Goal: Transaction & Acquisition: Download file/media

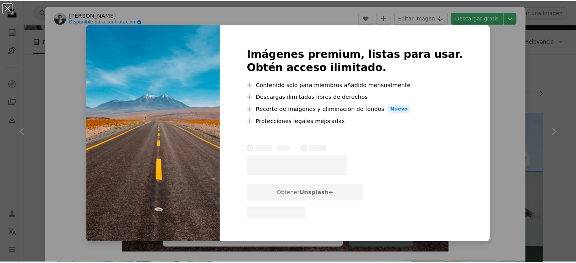
scroll to position [76, 0]
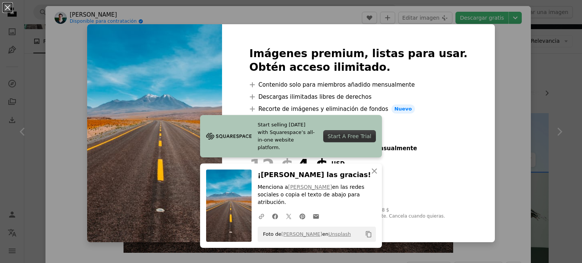
click at [520, 33] on div "An X shape Imágenes premium, listas para usar. Obtén acceso ilimitado. A plus s…" at bounding box center [291, 131] width 582 height 263
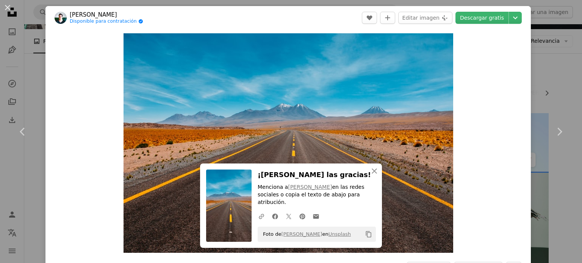
click at [553, 36] on div "An X shape Chevron left Chevron right [PERSON_NAME] Disponible para contratació…" at bounding box center [291, 131] width 582 height 263
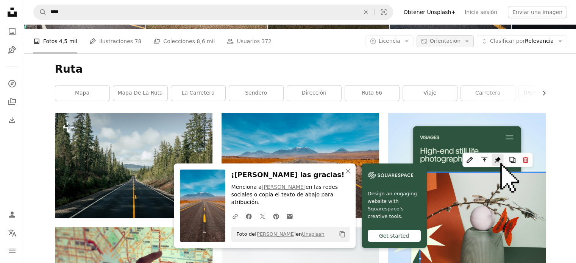
click at [446, 45] on span "Orientación" at bounding box center [445, 42] width 31 height 8
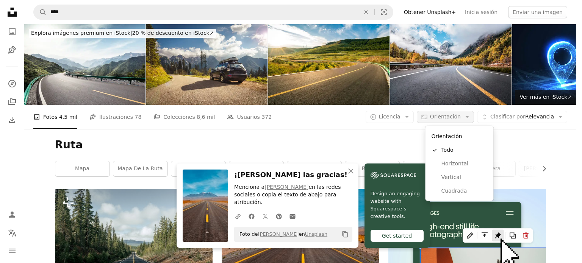
scroll to position [76, 0]
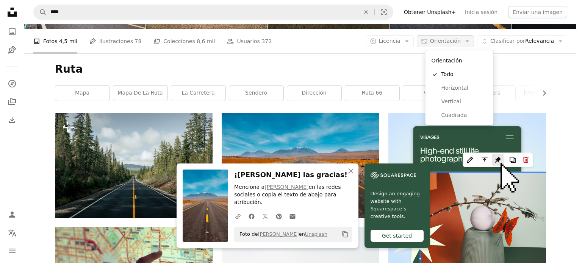
click at [446, 45] on span "Orientación" at bounding box center [445, 42] width 31 height 8
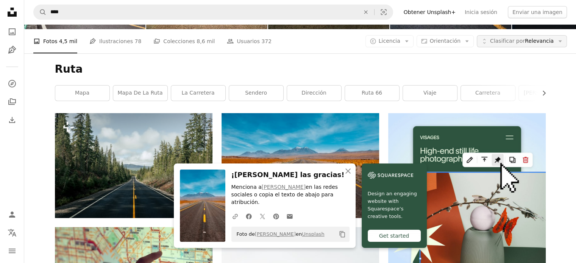
click at [502, 41] on span "Clasificar por" at bounding box center [507, 41] width 35 height 6
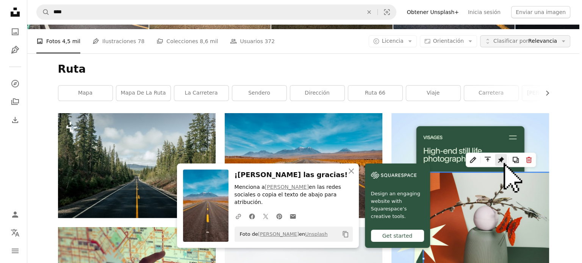
scroll to position [0, 0]
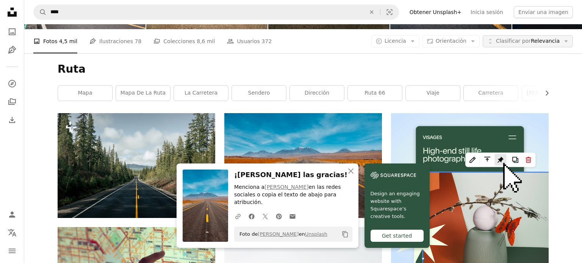
click at [502, 41] on span "Clasificar por" at bounding box center [513, 41] width 35 height 6
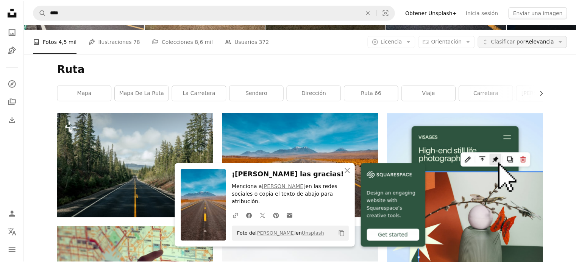
scroll to position [76, 0]
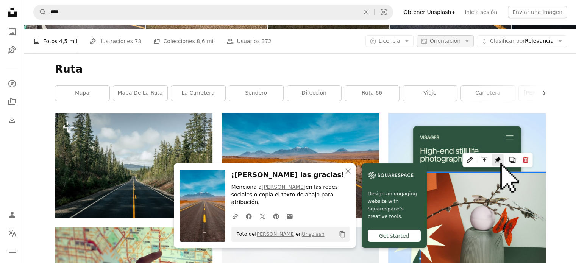
click at [455, 36] on button "Aspect ratio Orientación Arrow down" at bounding box center [445, 41] width 57 height 12
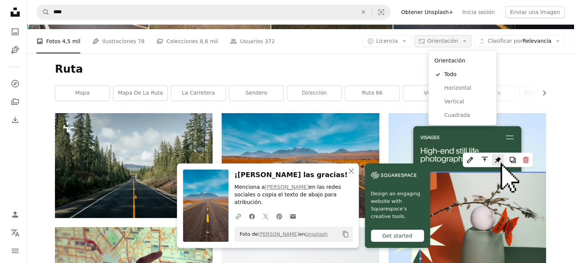
scroll to position [0, 0]
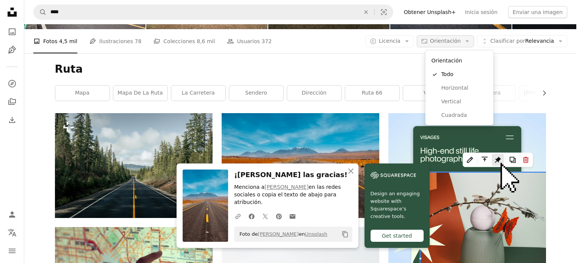
click at [445, 42] on span "Orientación" at bounding box center [445, 41] width 31 height 6
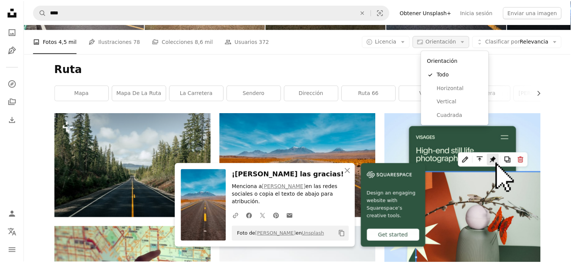
scroll to position [76, 0]
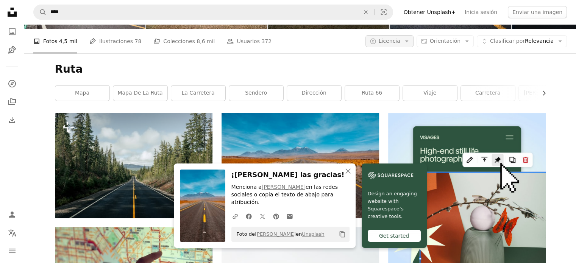
click at [410, 39] on icon "Arrow down" at bounding box center [407, 41] width 7 height 7
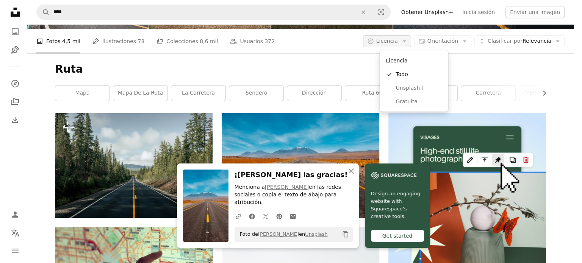
scroll to position [0, 0]
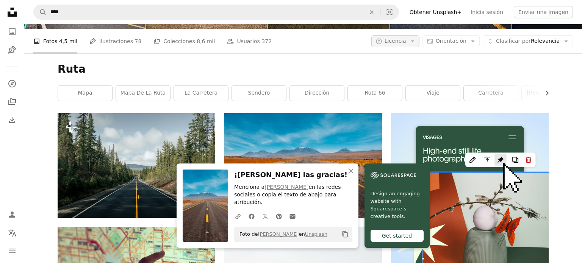
click at [416, 39] on icon "Arrow down" at bounding box center [412, 41] width 7 height 7
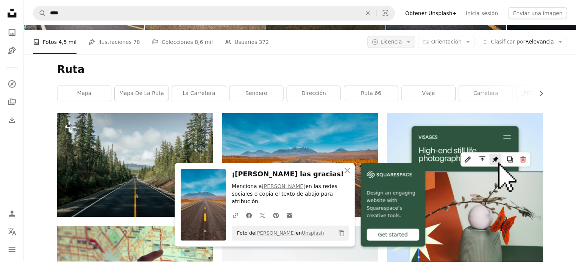
scroll to position [76, 0]
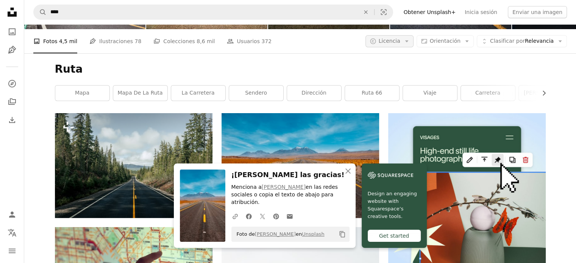
click at [410, 39] on icon "Arrow down" at bounding box center [407, 41] width 7 height 7
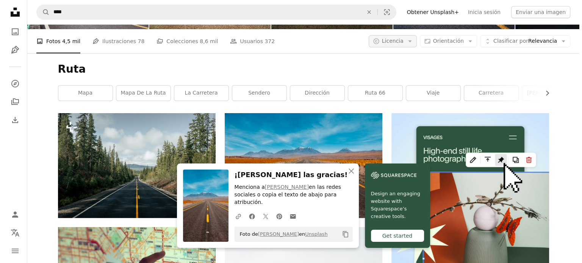
scroll to position [0, 0]
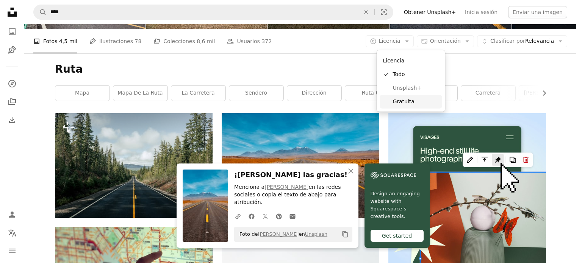
click at [411, 100] on span "Gratuita" at bounding box center [416, 102] width 46 height 8
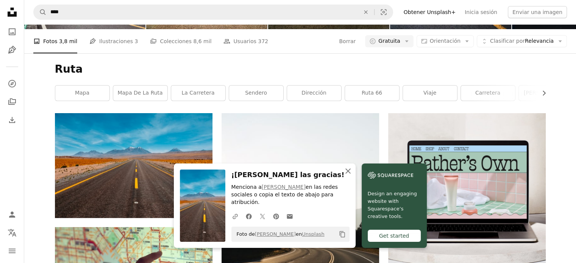
click at [347, 174] on icon "button" at bounding box center [348, 171] width 5 height 5
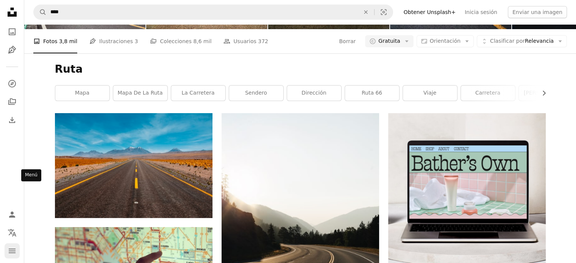
click at [6, 253] on button "navigation menu" at bounding box center [12, 251] width 15 height 15
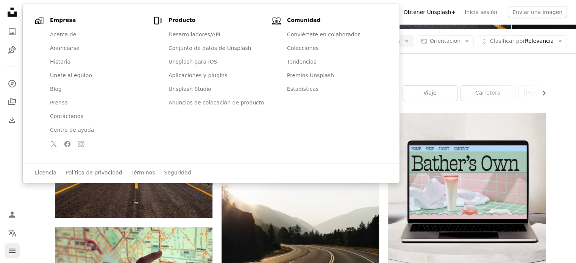
click at [8, 252] on icon "navigation menu" at bounding box center [12, 251] width 9 height 9
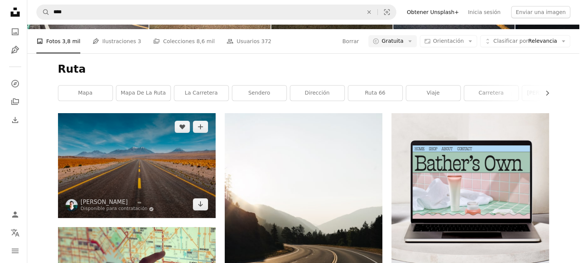
scroll to position [303, 0]
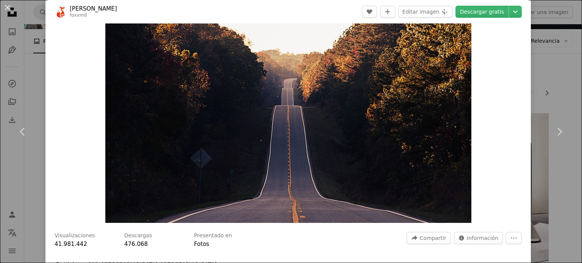
scroll to position [76, 0]
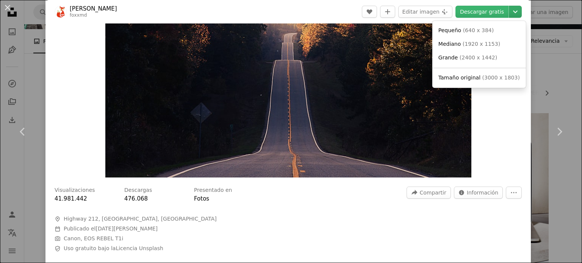
click at [510, 11] on icon "Chevron down" at bounding box center [515, 11] width 12 height 9
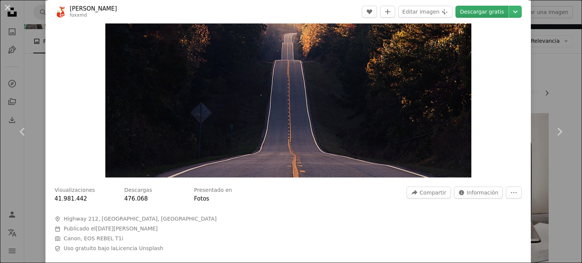
click at [485, 11] on link "Descargar gratis" at bounding box center [481, 12] width 53 height 12
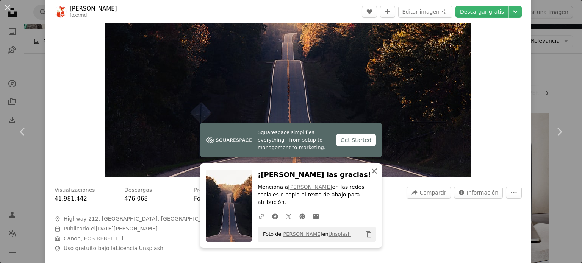
click at [372, 174] on icon "button" at bounding box center [374, 171] width 5 height 5
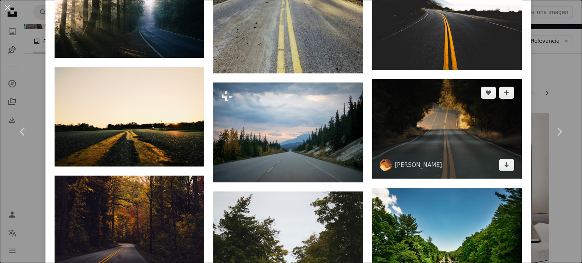
scroll to position [1134, 0]
